Goal: Browse casually

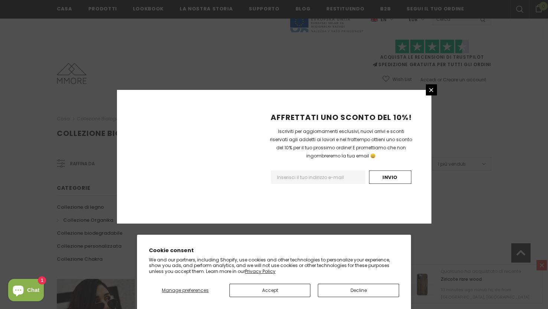
scroll to position [452, 0]
